Goal: Find specific page/section: Find specific page/section

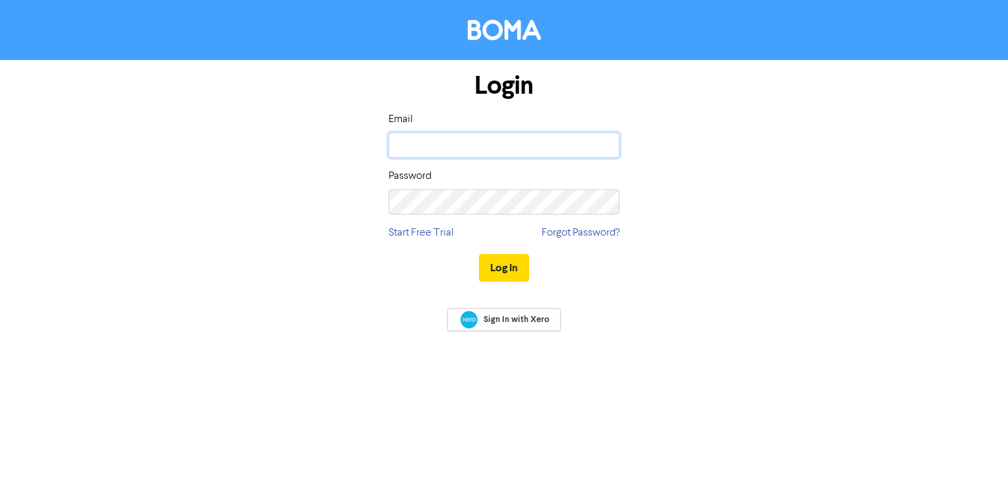
click at [461, 147] on input "email" at bounding box center [504, 145] width 231 height 25
type input "[PERSON_NAME][EMAIL_ADDRESS][DOMAIN_NAME]"
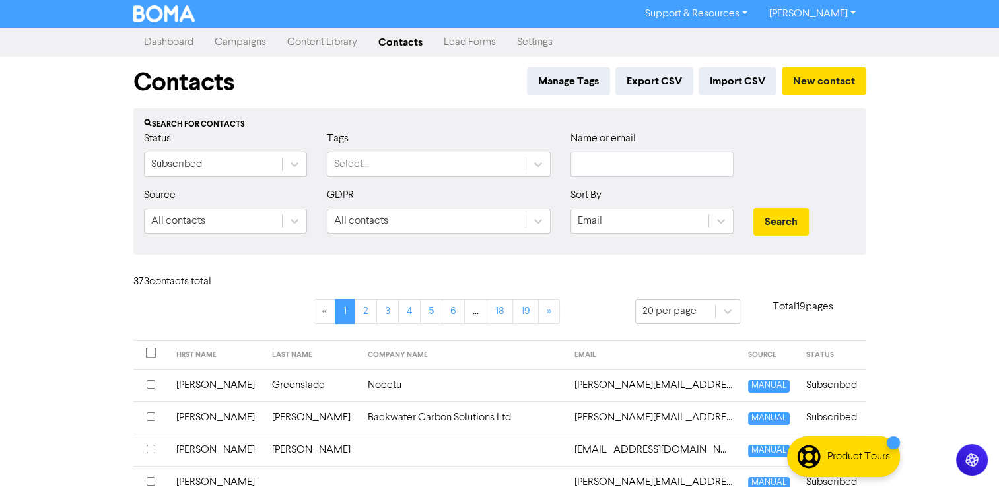
click at [253, 45] on link "Campaigns" at bounding box center [240, 42] width 73 height 26
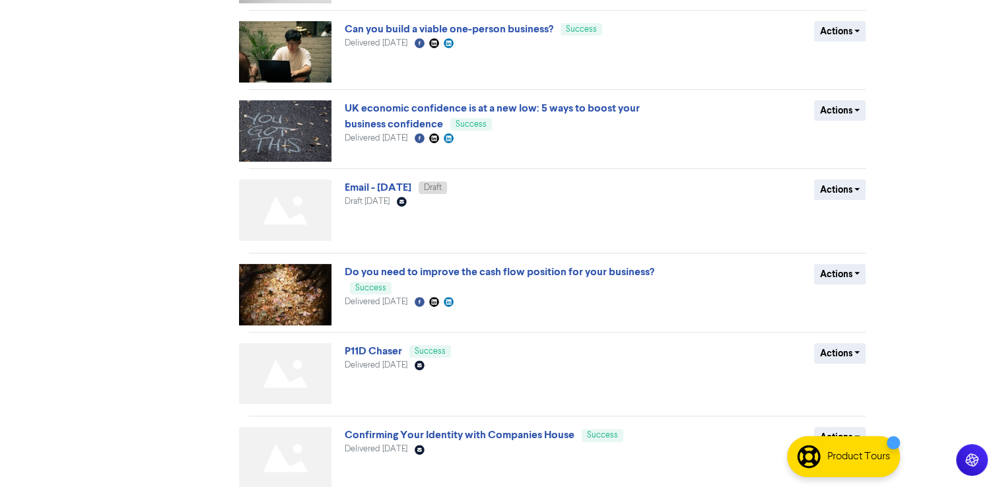
scroll to position [465, 0]
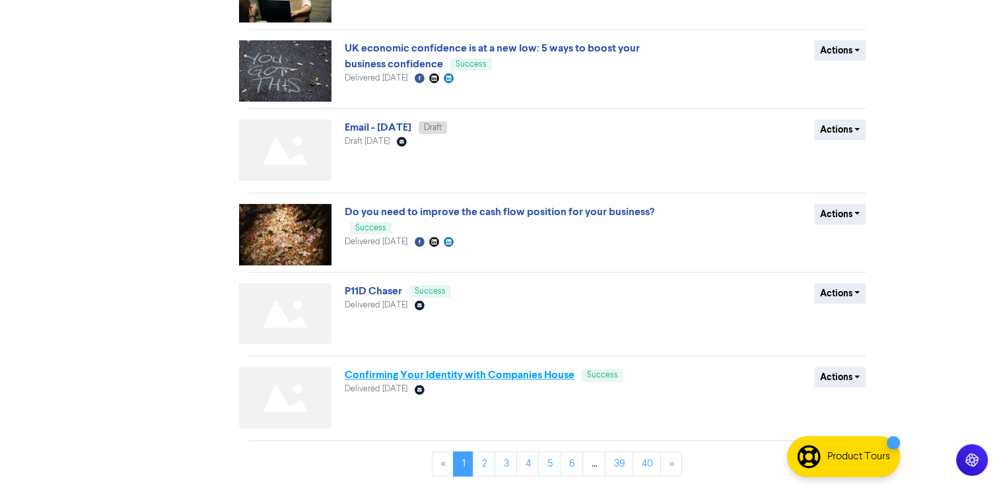
click at [441, 371] on link "Confirming Your Identity with Companies House" at bounding box center [460, 374] width 230 height 13
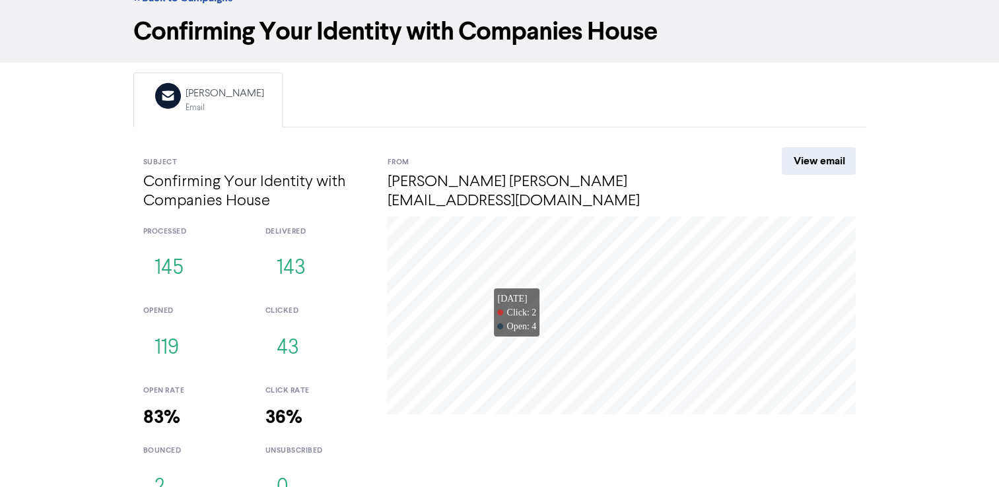
scroll to position [74, 0]
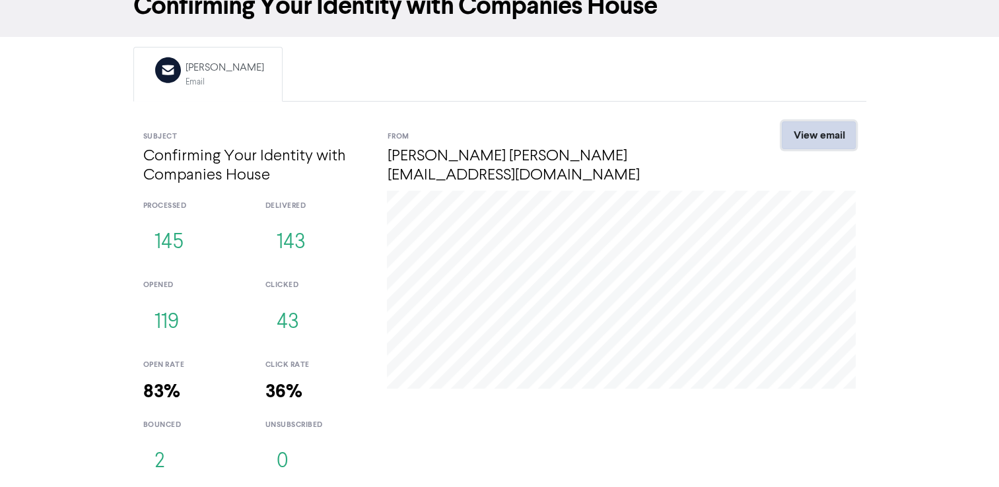
click at [833, 133] on link "View email" at bounding box center [818, 135] width 74 height 28
